Goal: Find specific fact: Find contact information

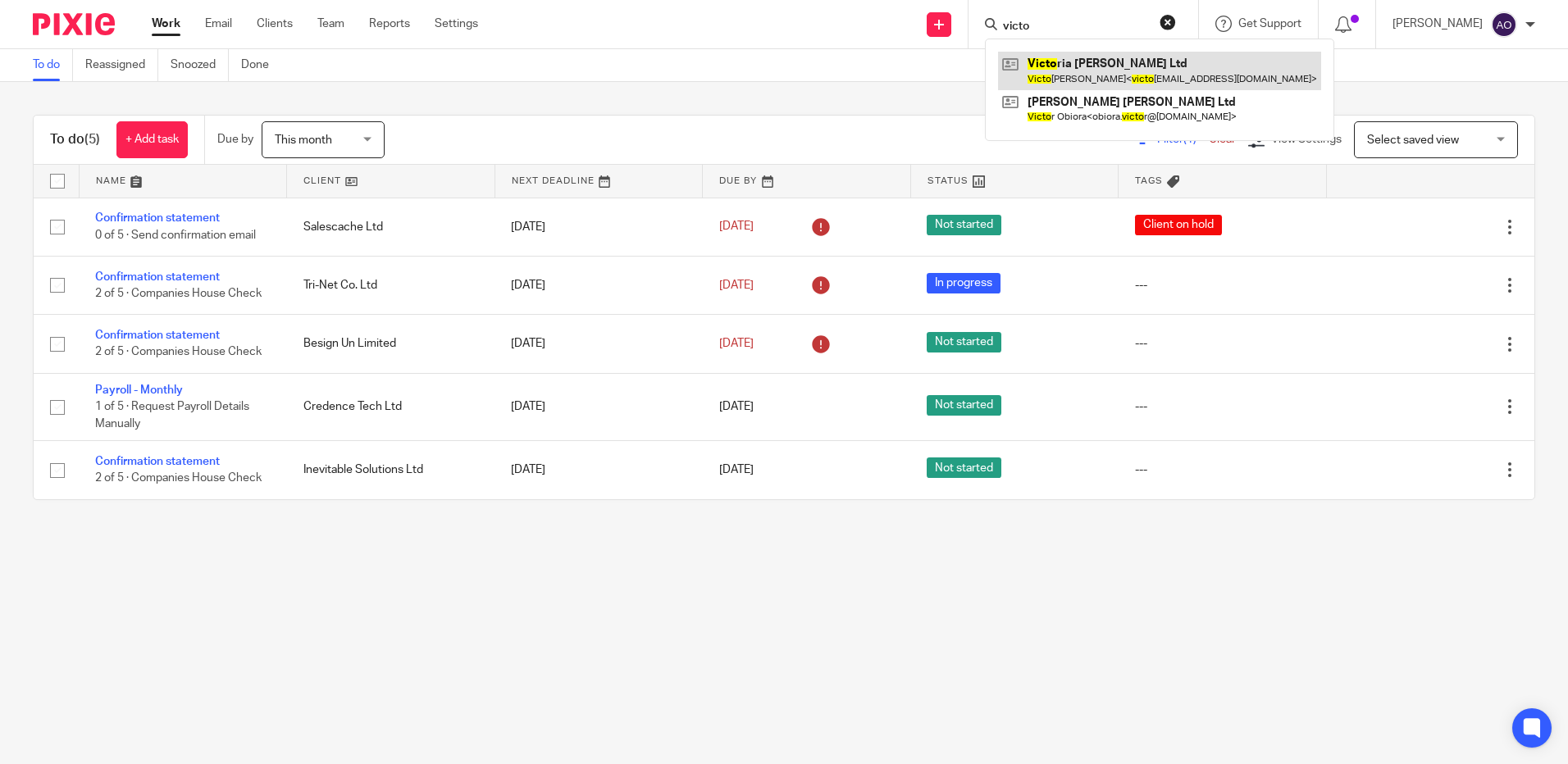
type input "victo"
click at [1129, 60] on link at bounding box center [1159, 70] width 323 height 38
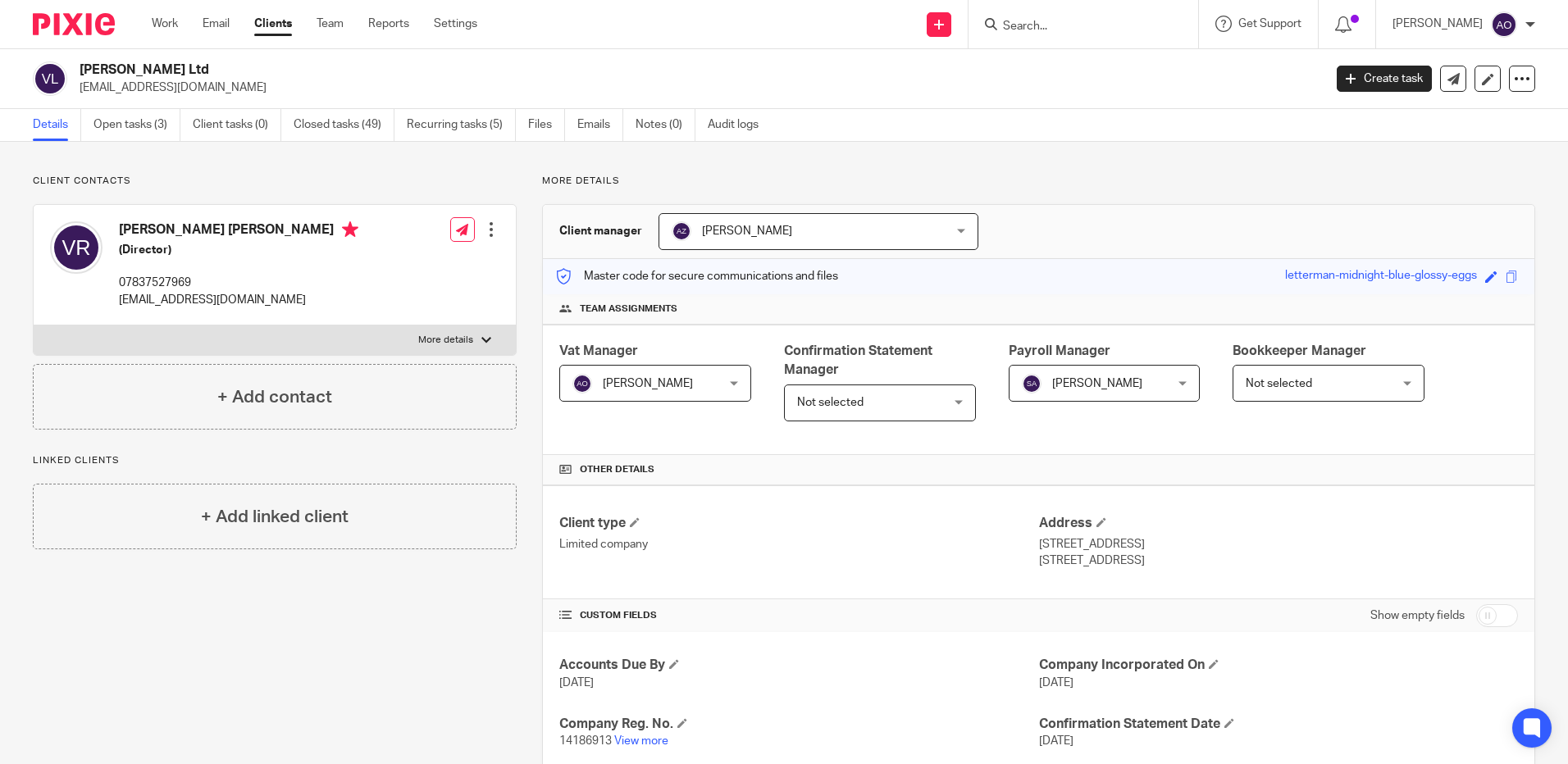
drag, startPoint x: 329, startPoint y: 305, endPoint x: 118, endPoint y: 305, distance: 211.0
click at [118, 305] on div "Victoria Emma Ralph (Director) 07837527969 victoriaralphweddinghair@gmail.com E…" at bounding box center [275, 264] width 482 height 120
drag, startPoint x: 118, startPoint y: 305, endPoint x: 141, endPoint y: 299, distance: 23.8
copy p "victoriaralphweddinghair@gmail.com"
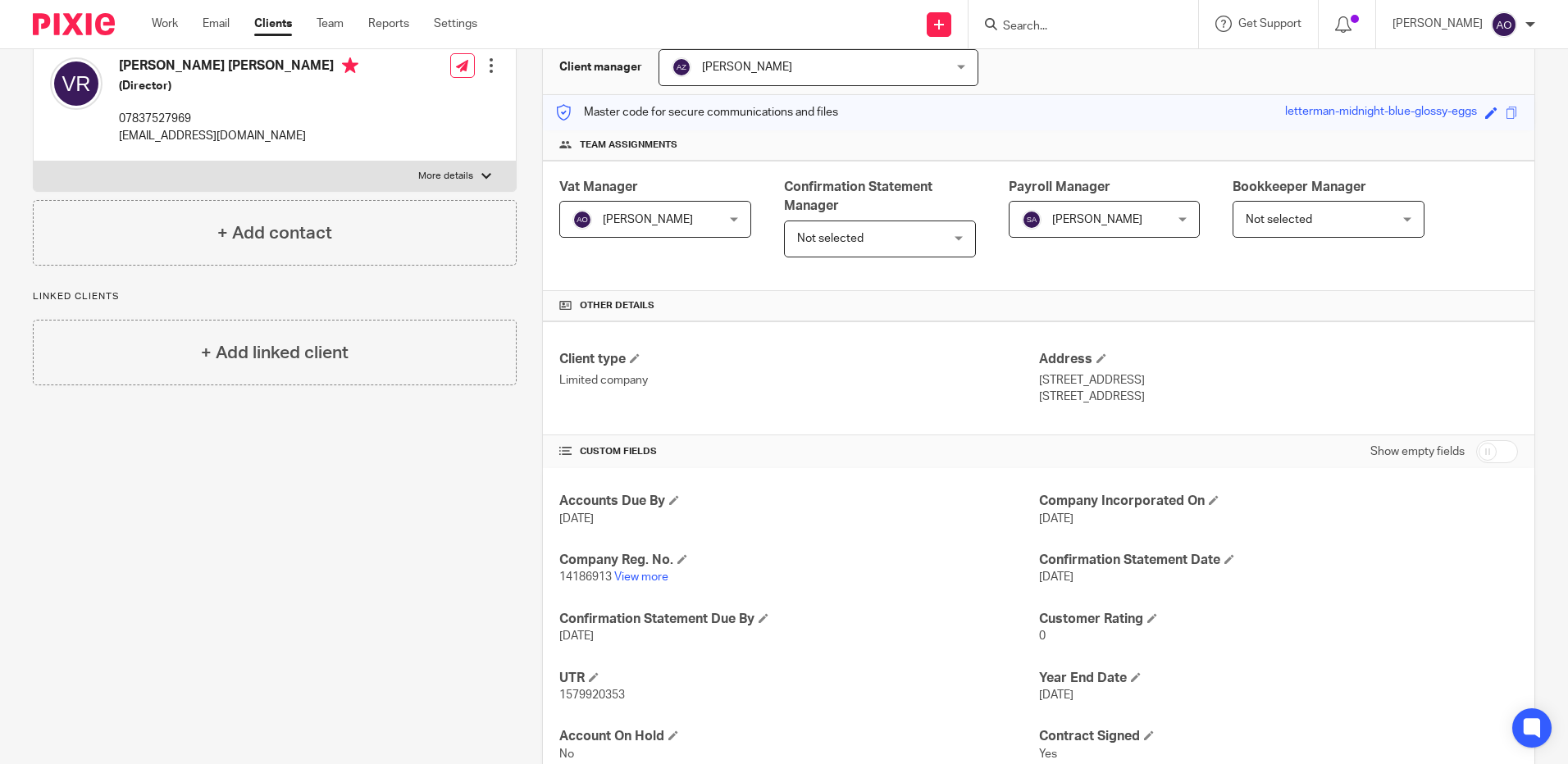
scroll to position [246, 0]
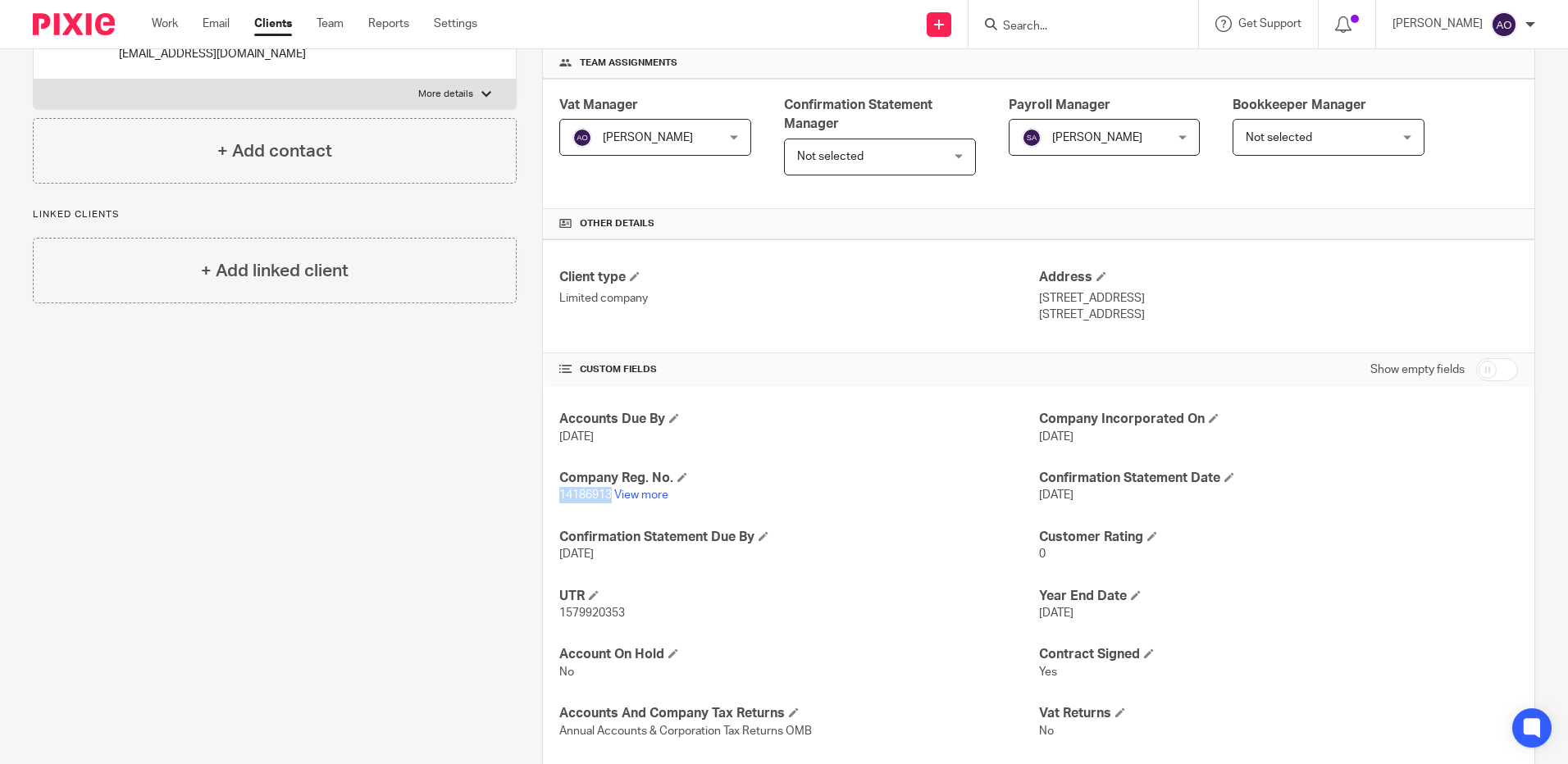
drag, startPoint x: 608, startPoint y: 498, endPoint x: 560, endPoint y: 498, distance: 48.0
click at [560, 498] on span "14186913" at bounding box center [586, 495] width 52 height 11
drag, startPoint x: 560, startPoint y: 498, endPoint x: 571, endPoint y: 497, distance: 11.0
drag, startPoint x: 571, startPoint y: 497, endPoint x: 792, endPoint y: 513, distance: 221.6
click at [883, 539] on h4 "Confirmation Statement Due By" at bounding box center [799, 537] width 479 height 17
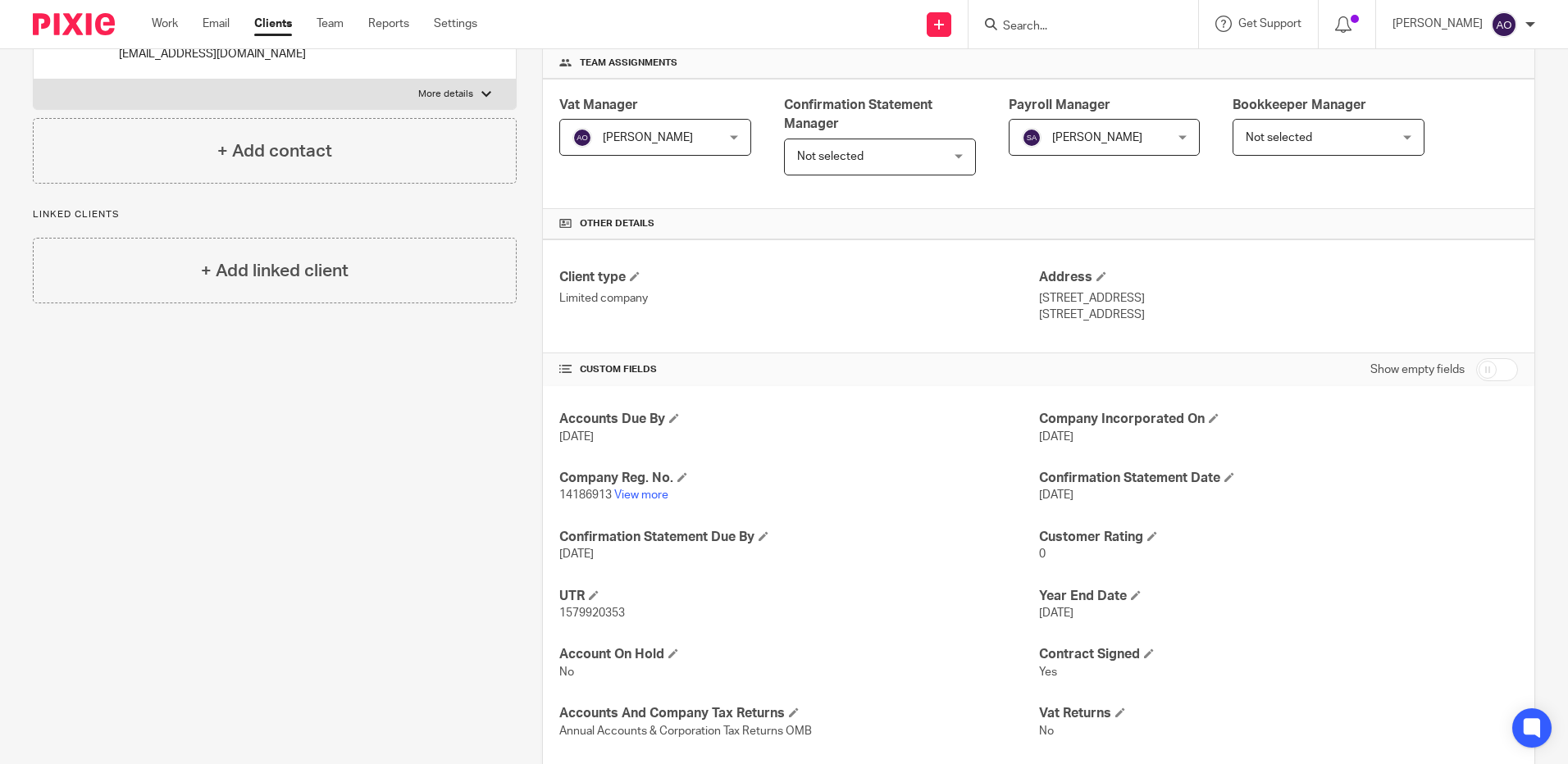
click at [639, 489] on p "14186913 View more" at bounding box center [799, 495] width 479 height 17
click at [649, 494] on link "View more" at bounding box center [642, 495] width 54 height 11
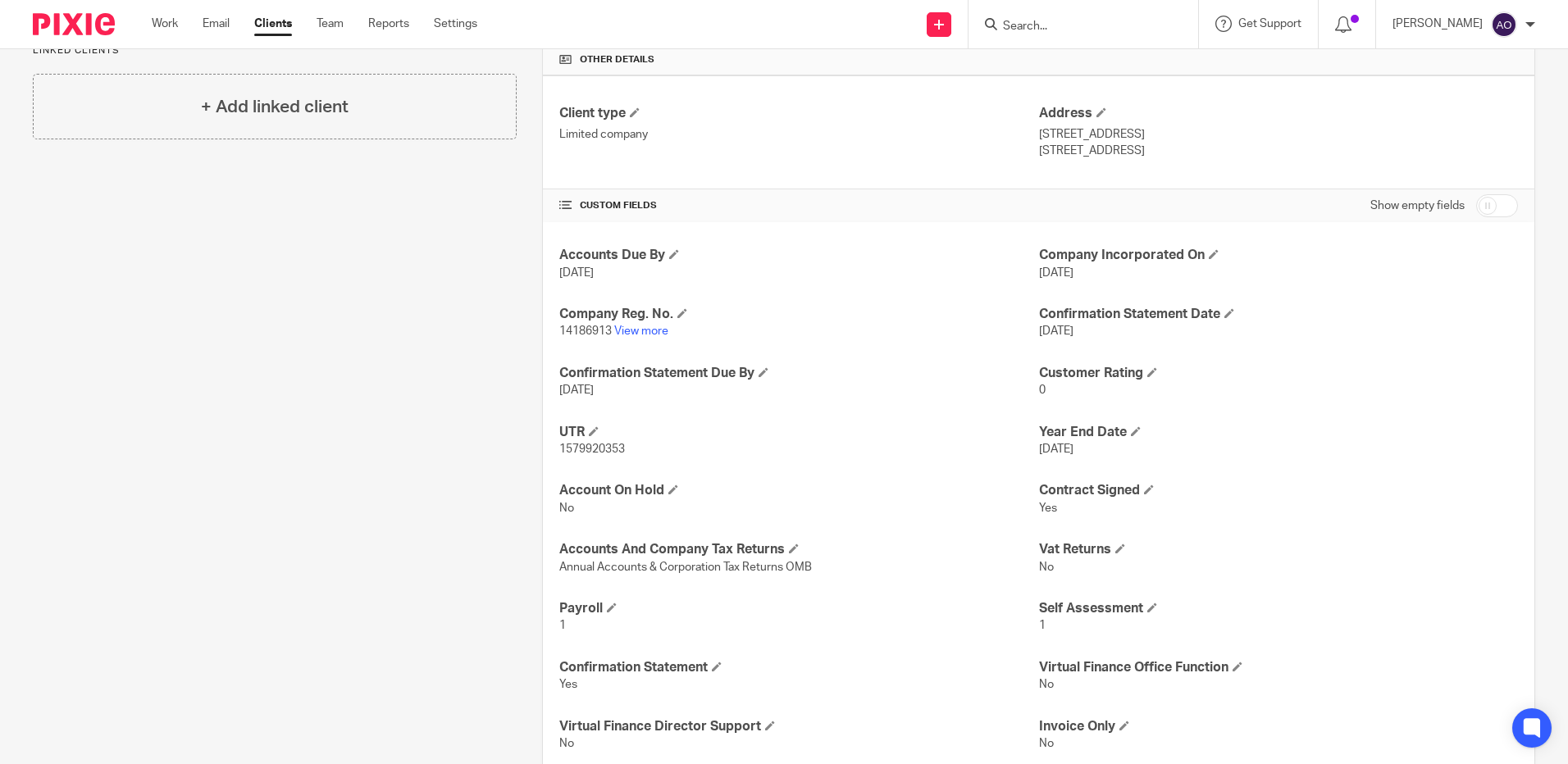
scroll to position [573, 0]
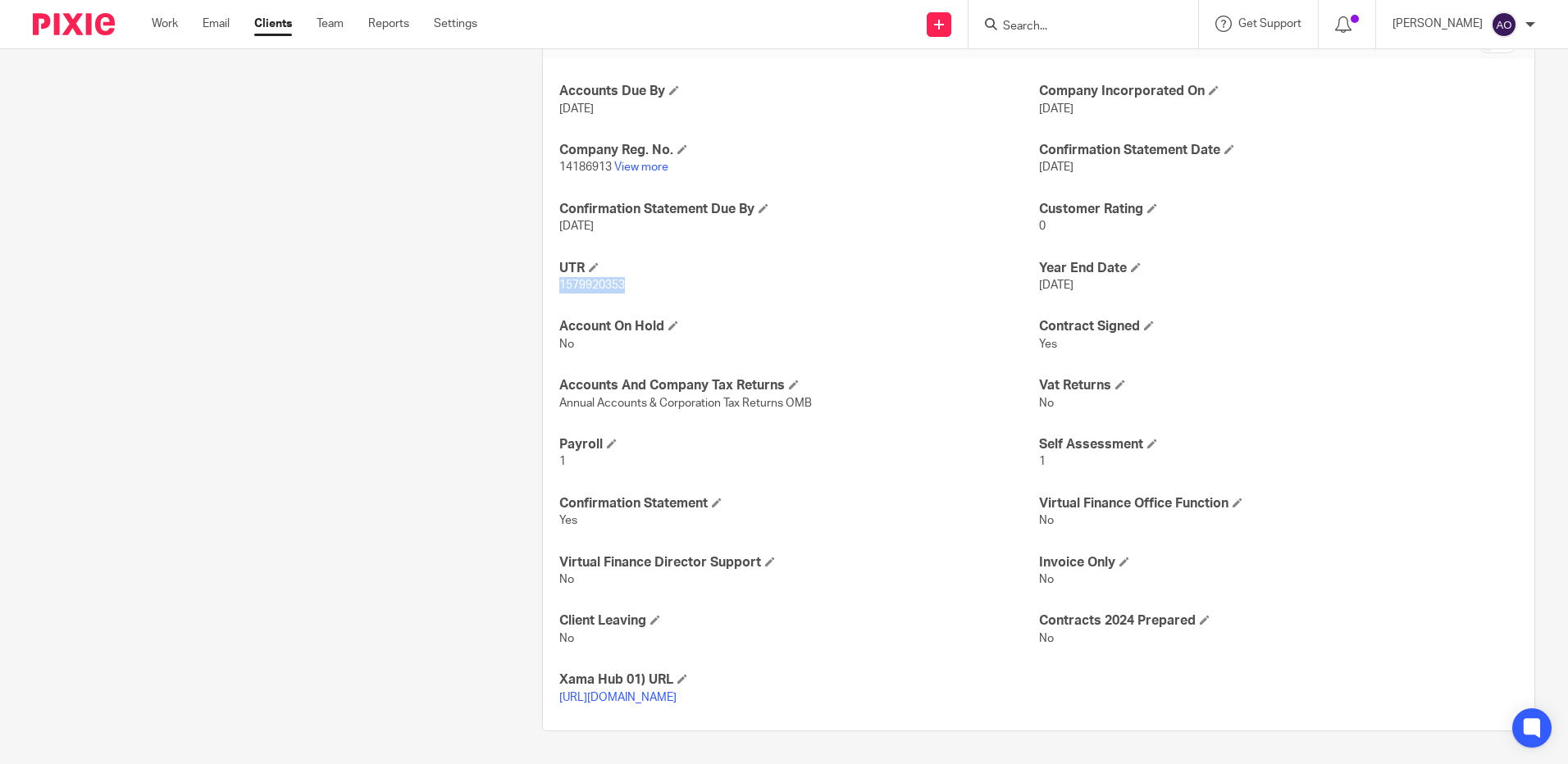
drag, startPoint x: 628, startPoint y: 287, endPoint x: 559, endPoint y: 290, distance: 69.1
click at [560, 290] on p "1579920353" at bounding box center [799, 286] width 479 height 17
drag, startPoint x: 559, startPoint y: 290, endPoint x: 583, endPoint y: 285, distance: 24.5
copy span "1579920353"
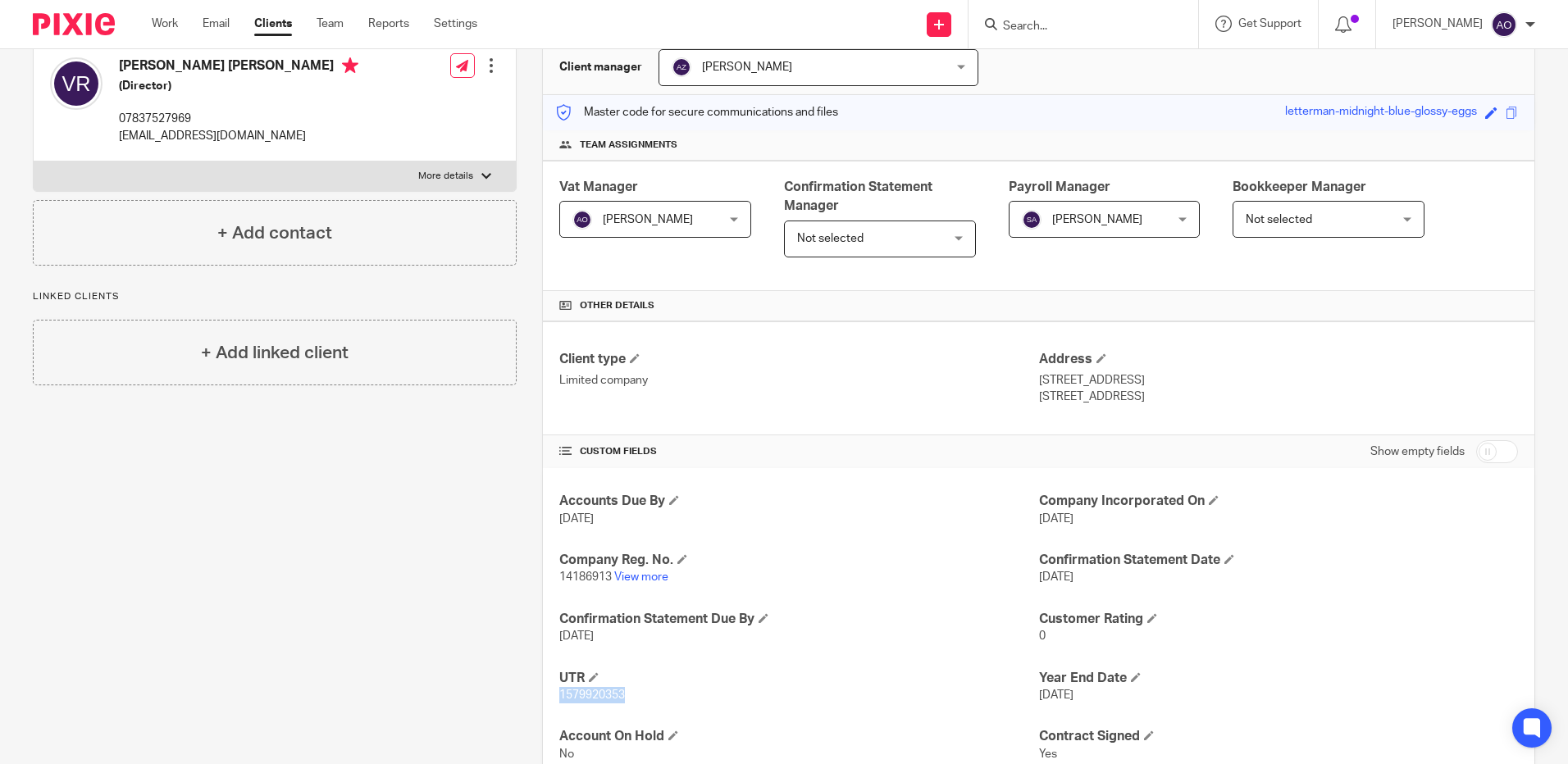
drag, startPoint x: 313, startPoint y: 138, endPoint x: 121, endPoint y: 141, distance: 192.0
click at [121, 141] on div "Victoria Emma Ralph (Director) 07837527969 victoriaralphweddinghair@gmail.com E…" at bounding box center [275, 101] width 482 height 120
drag, startPoint x: 121, startPoint y: 141, endPoint x: 145, endPoint y: 134, distance: 25.0
copy p "victoriaralphweddinghair@gmail.com"
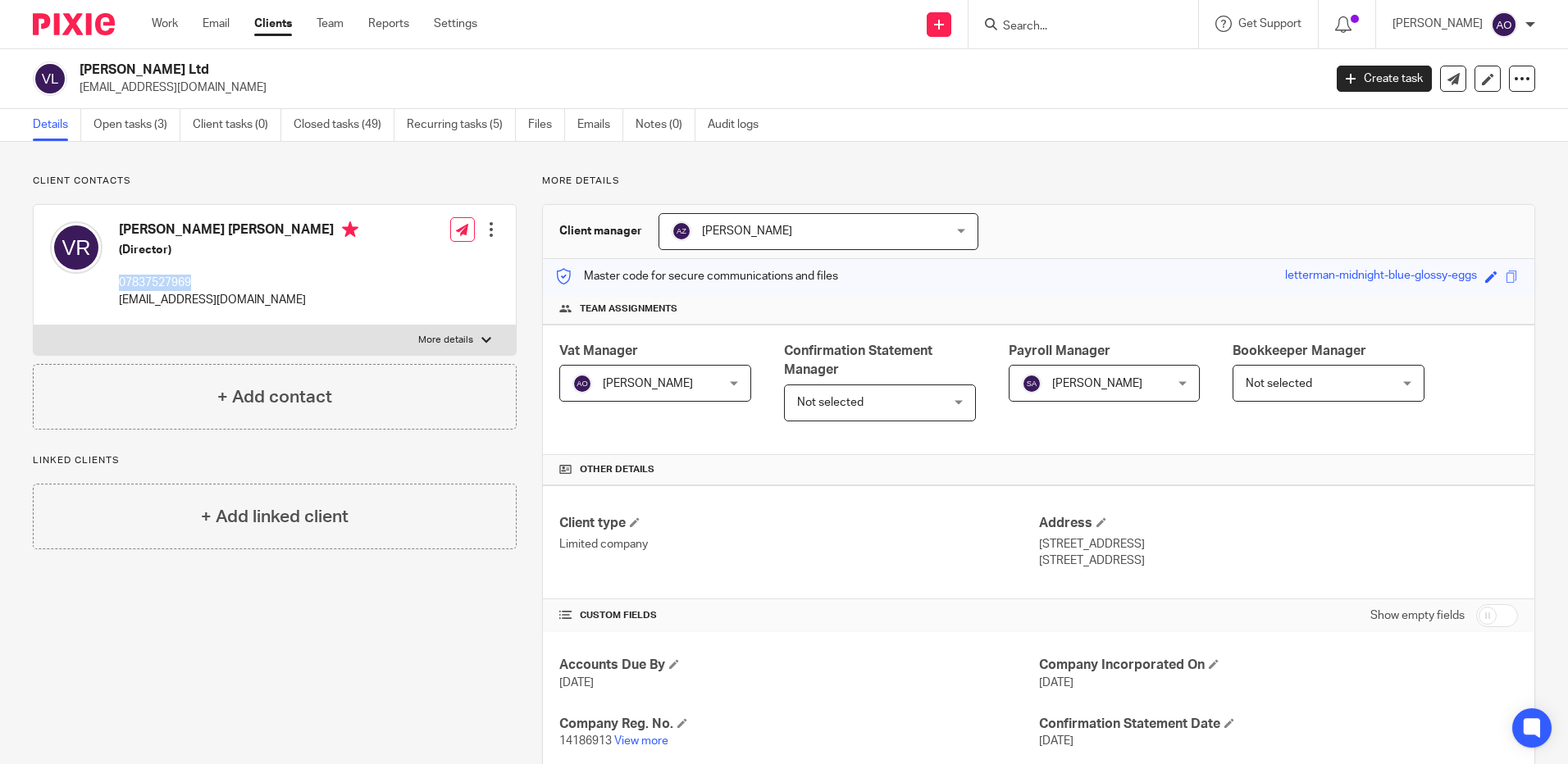
drag, startPoint x: 207, startPoint y: 282, endPoint x: 120, endPoint y: 278, distance: 87.1
click at [120, 278] on p "07837527969" at bounding box center [238, 283] width 239 height 17
drag, startPoint x: 120, startPoint y: 278, endPoint x: 146, endPoint y: 278, distance: 26.0
copy p "07837527969"
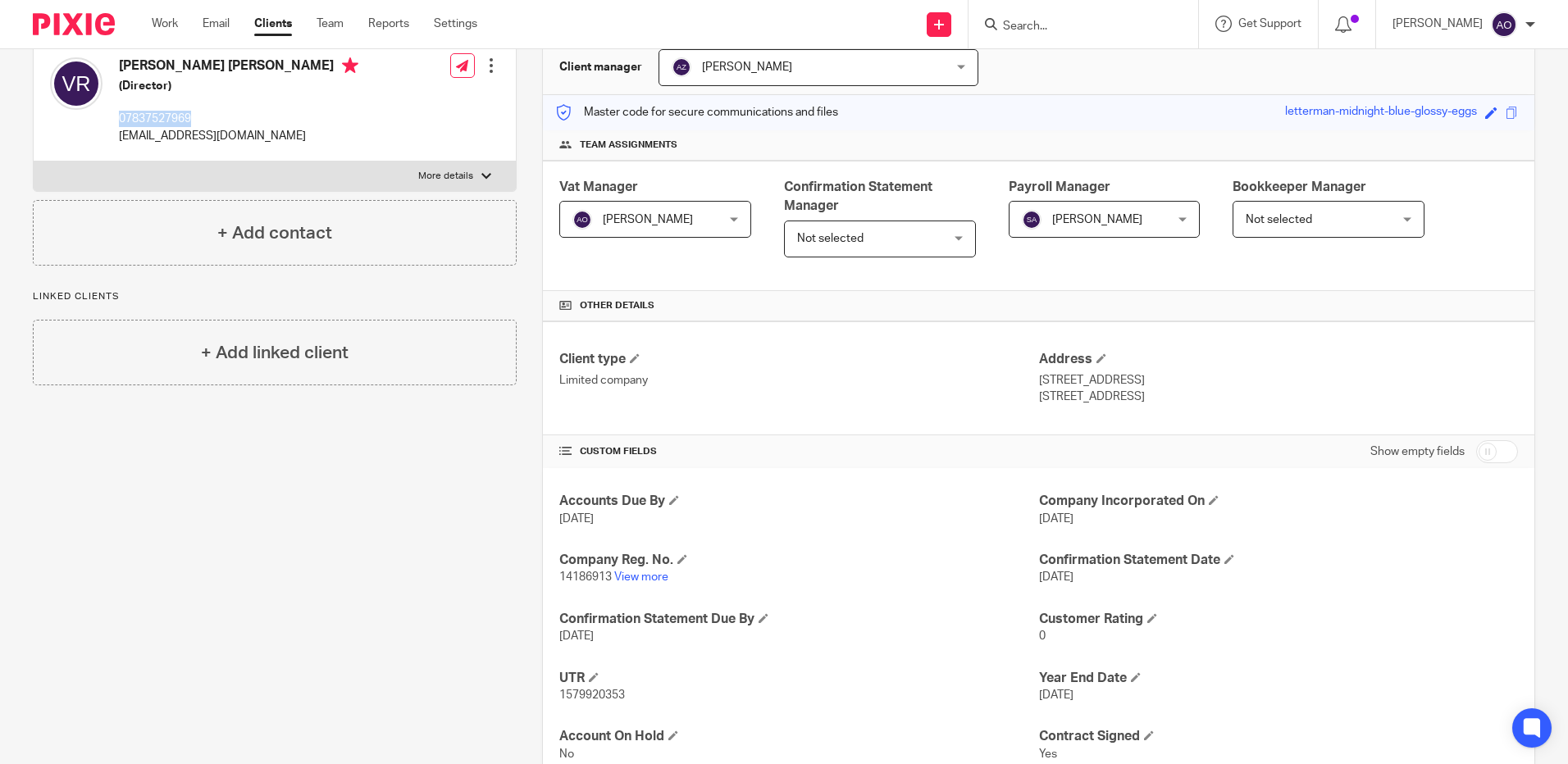
drag, startPoint x: 1168, startPoint y: 397, endPoint x: 1104, endPoint y: 395, distance: 64.0
click at [1104, 395] on p "West Sussex, BN13 2PT" at bounding box center [1278, 396] width 479 height 17
copy p "BN13 2PT"
drag, startPoint x: 1046, startPoint y: 383, endPoint x: 1034, endPoint y: 386, distance: 12.4
click at [1039, 386] on p "70 Brendon Road, Worthing" at bounding box center [1278, 381] width 479 height 17
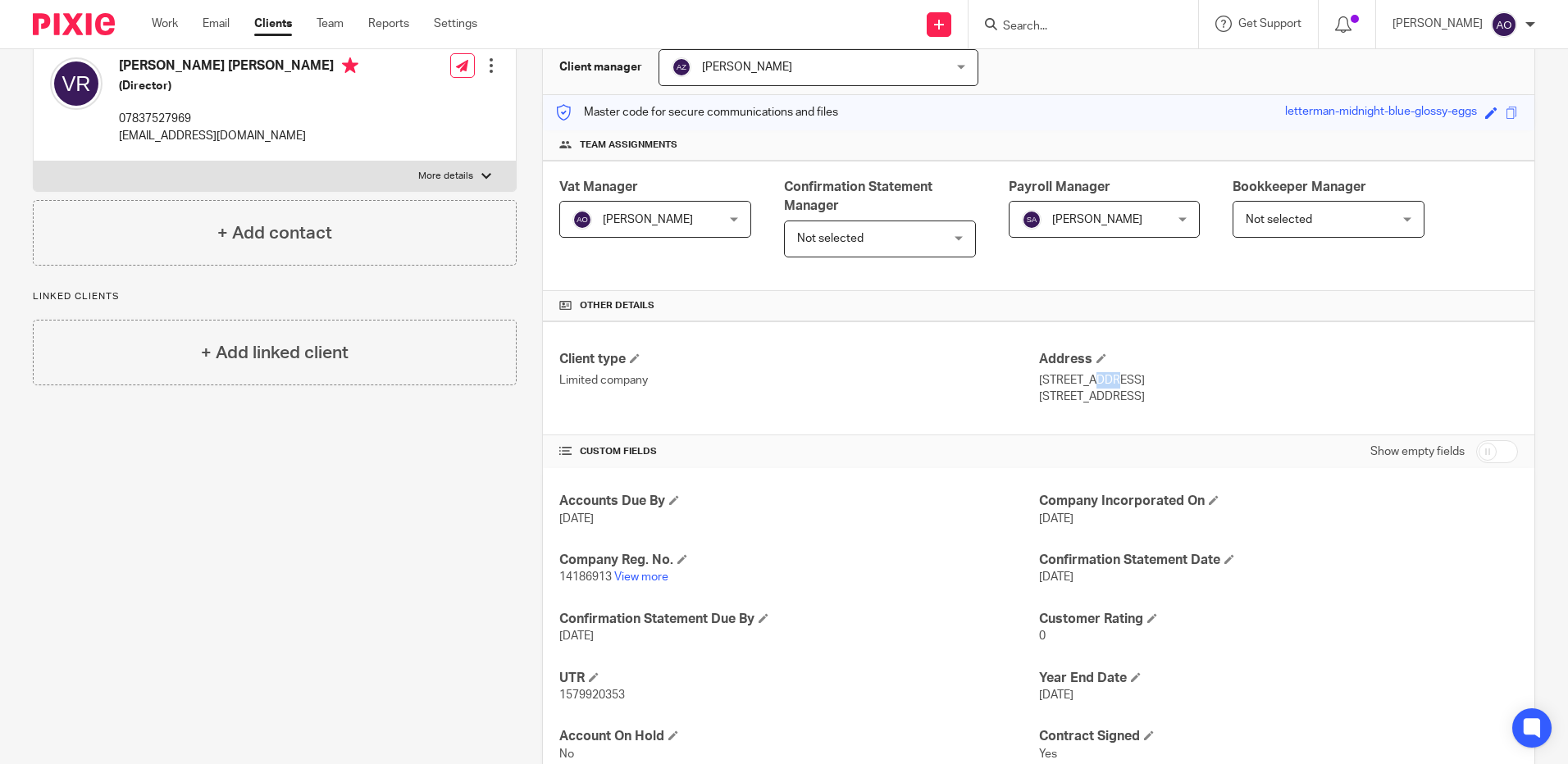
drag, startPoint x: 1034, startPoint y: 386, endPoint x: 1038, endPoint y: 378, distance: 8.9
copy p "70"
drag, startPoint x: 307, startPoint y: 139, endPoint x: 114, endPoint y: 134, distance: 193.1
click at [114, 134] on div "Victoria Emma Ralph (Director) 07837527969 victoriaralphweddinghair@gmail.com E…" at bounding box center [275, 101] width 482 height 120
drag, startPoint x: 114, startPoint y: 134, endPoint x: 134, endPoint y: 135, distance: 20.0
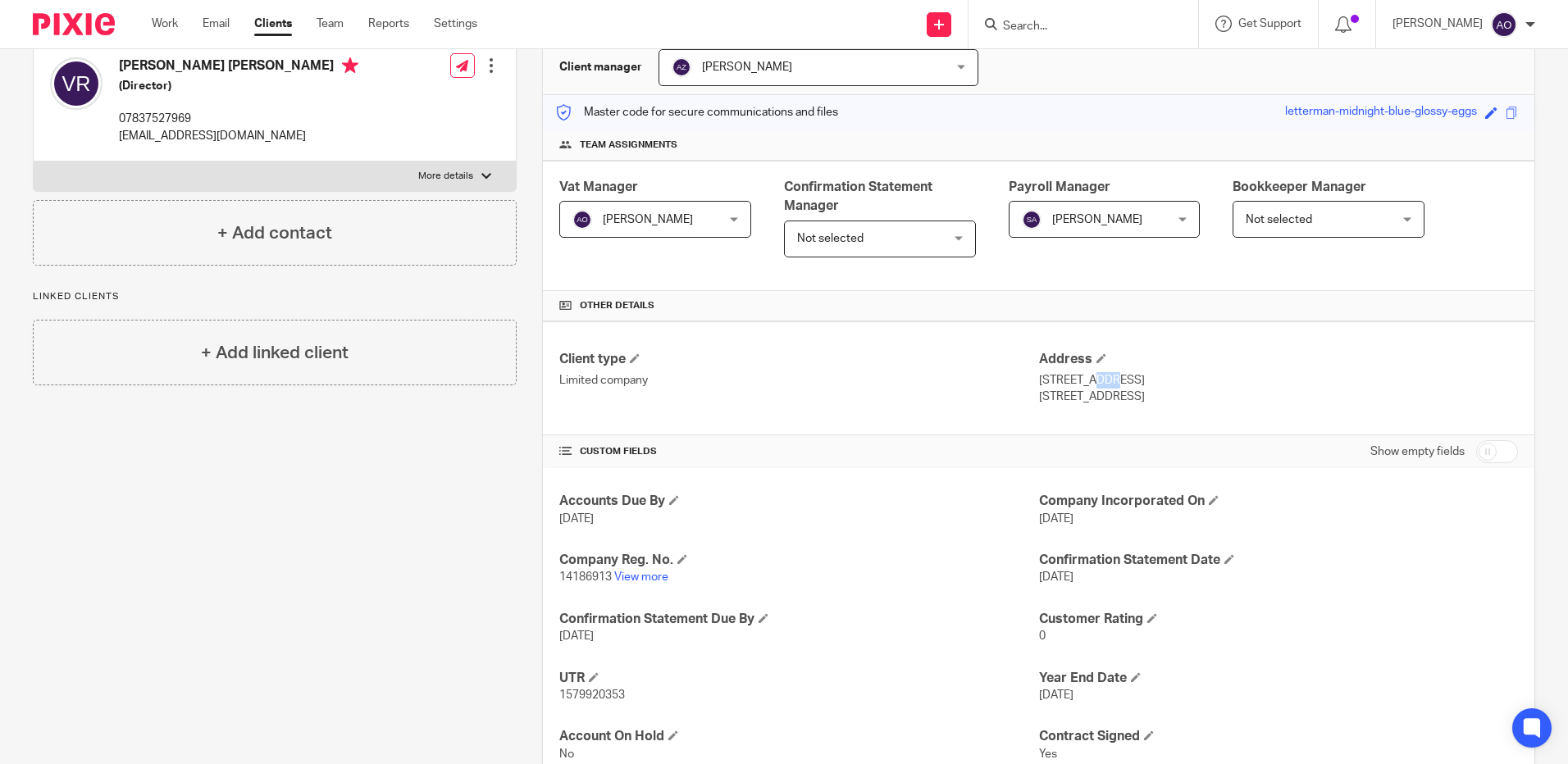
copy p "victoriaralphweddinghair@gmail.com"
drag, startPoint x: 194, startPoint y: 114, endPoint x: 116, endPoint y: 123, distance: 78.5
click at [116, 123] on div "Victoria Emma Ralph (Director) 07837527969 victoriaralphweddinghair@gmail.com" at bounding box center [204, 101] width 308 height 103
copy p "07837527969"
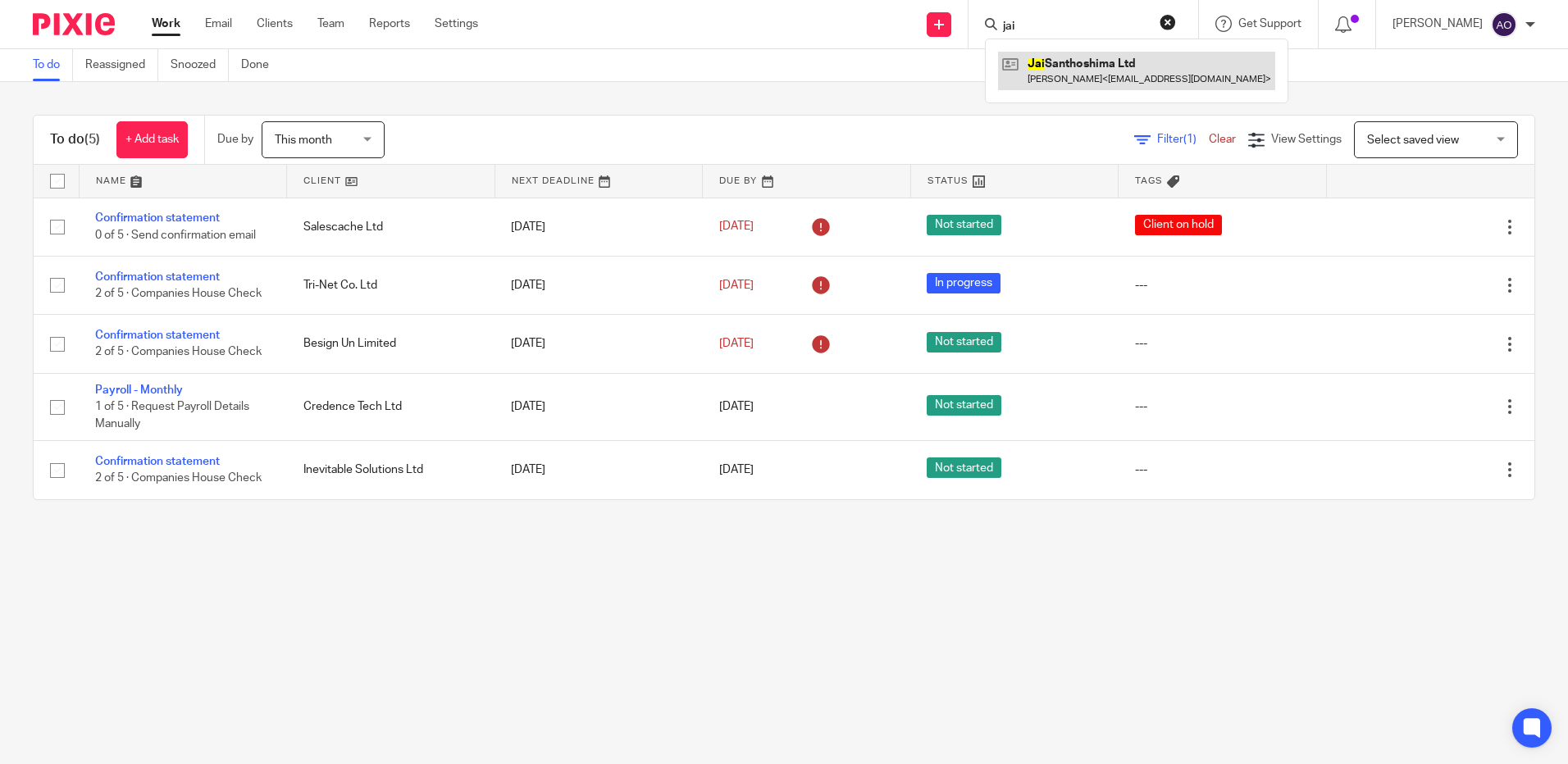
type input "jai"
click at [1075, 69] on link at bounding box center [1137, 70] width 277 height 38
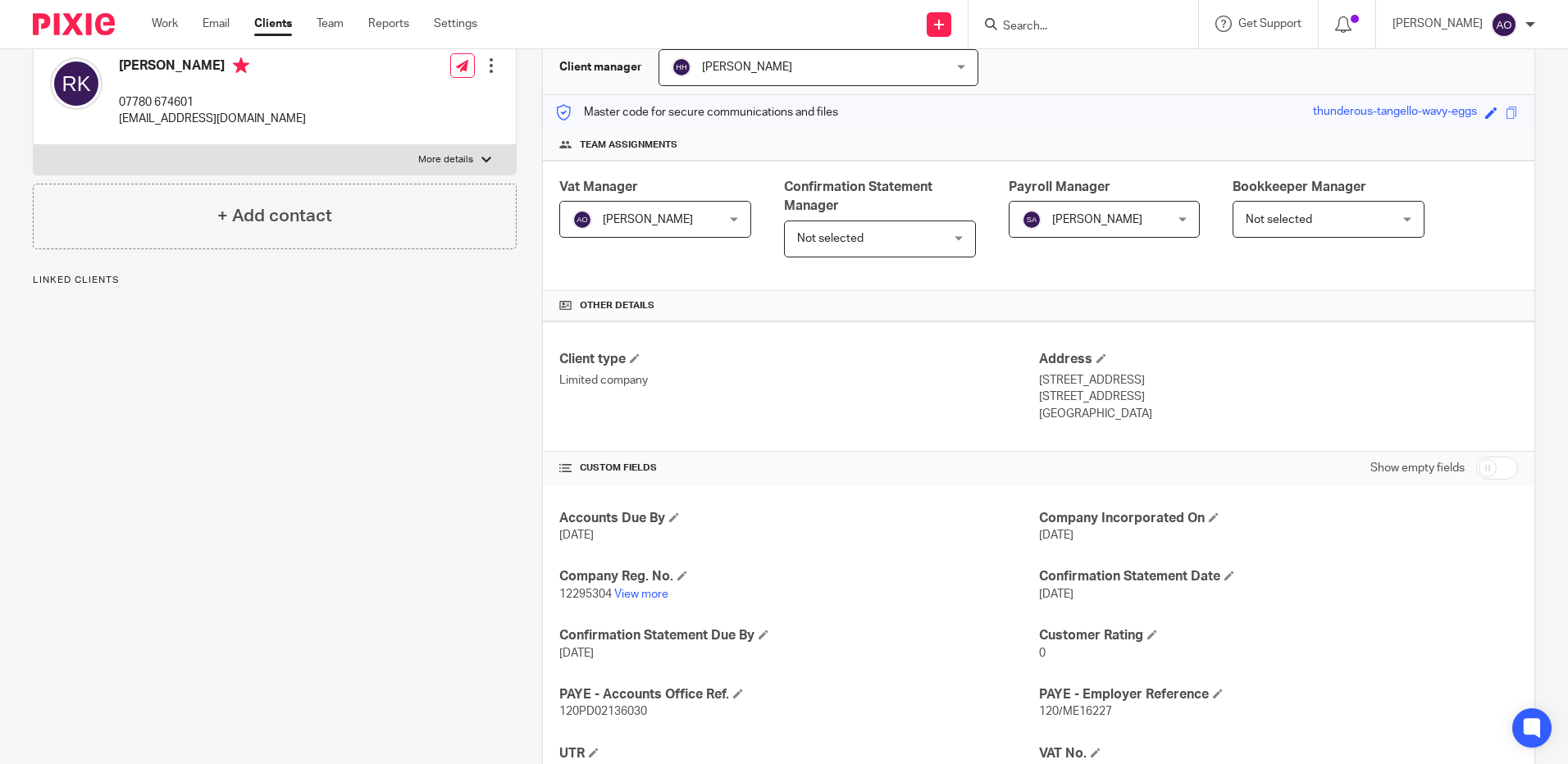
scroll to position [328, 0]
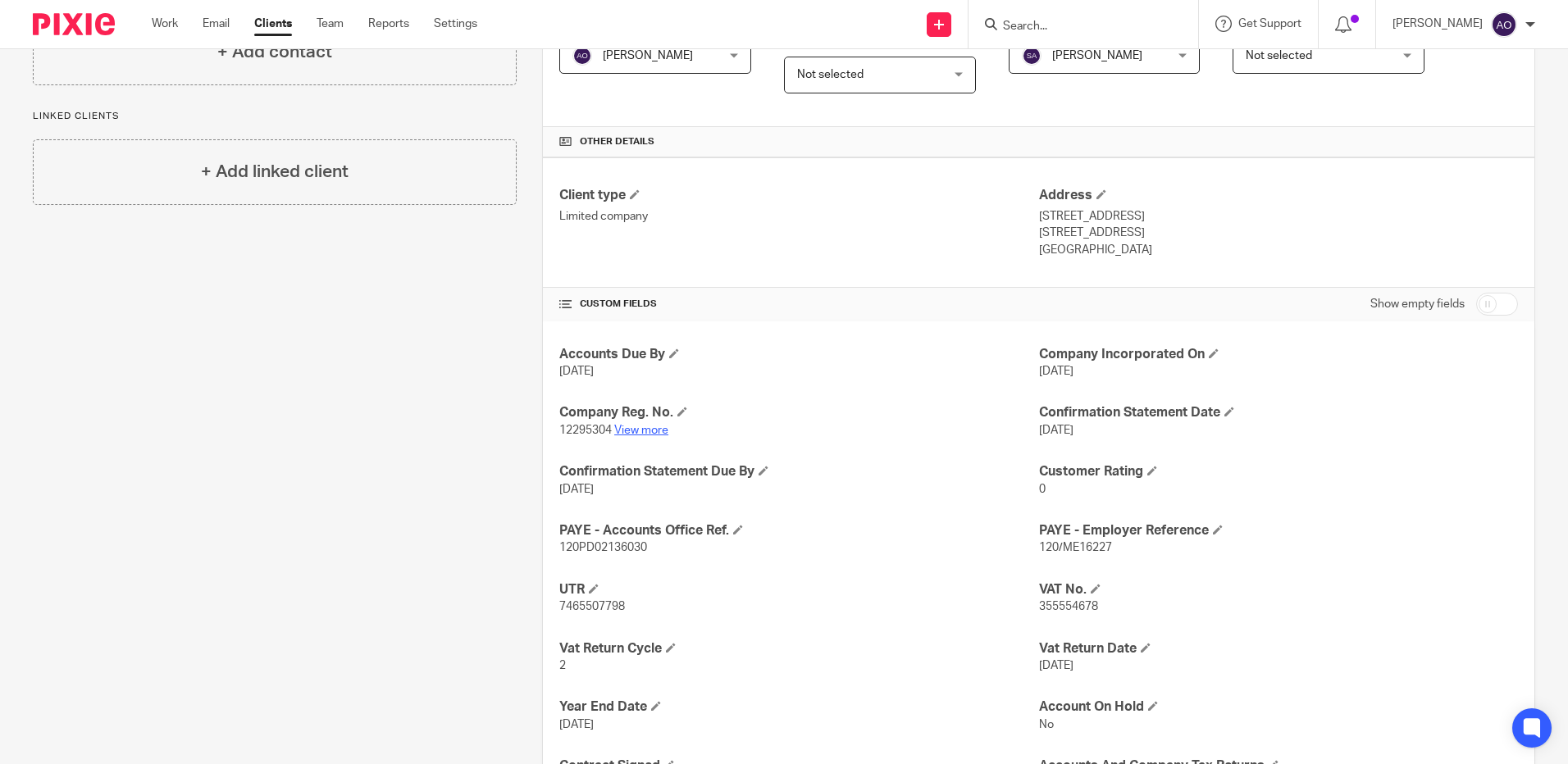
click at [645, 428] on link "View more" at bounding box center [642, 430] width 54 height 11
